Goal: Check status

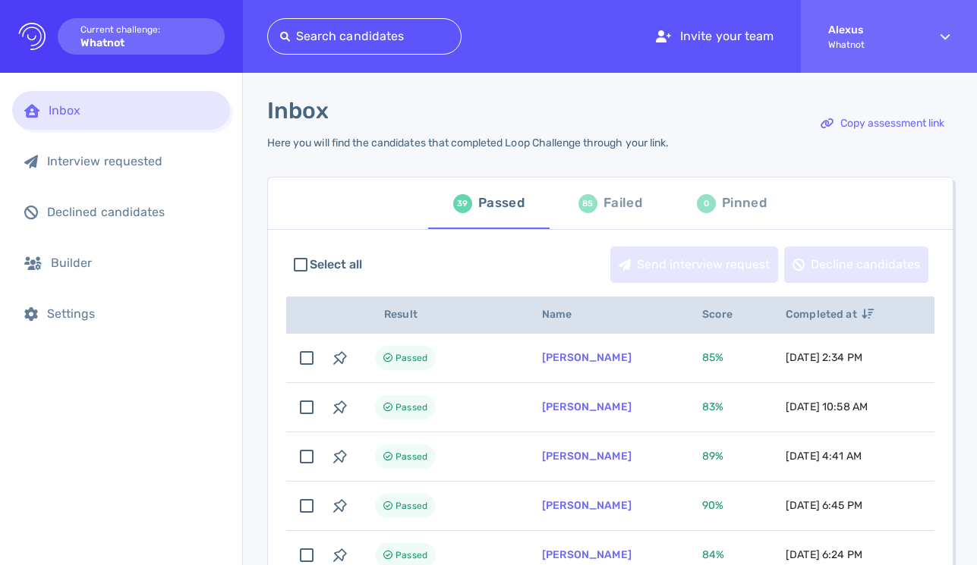
click at [605, 212] on div "Failed" at bounding box center [622, 203] width 39 height 23
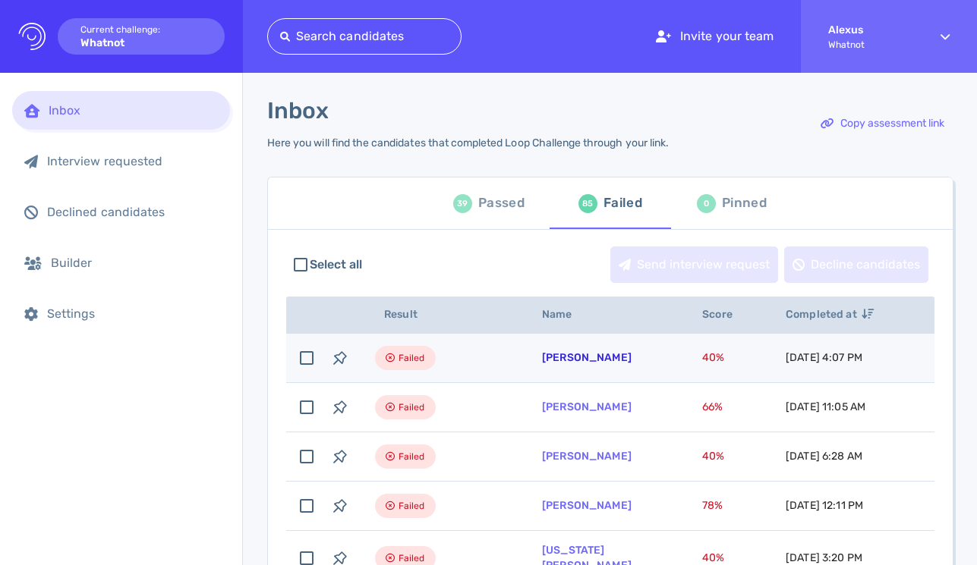
click at [593, 356] on link "[PERSON_NAME]" at bounding box center [587, 357] width 90 height 13
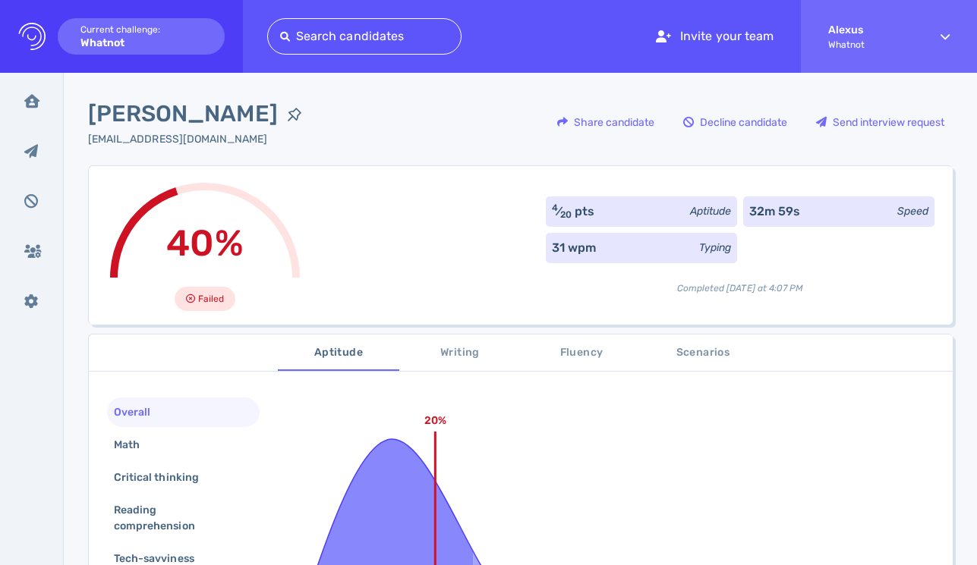
click at [672, 361] on span "Scenarios" at bounding box center [702, 353] width 103 height 19
